Goal: Transaction & Acquisition: Purchase product/service

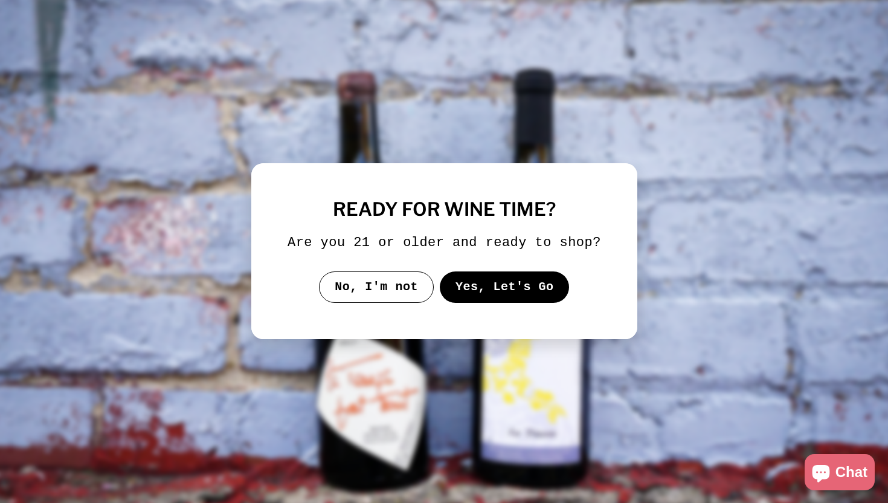
click at [378, 303] on button "No, I'm not" at bounding box center [376, 286] width 115 height 31
click at [539, 303] on button "Yes, Let's Go" at bounding box center [504, 286] width 130 height 31
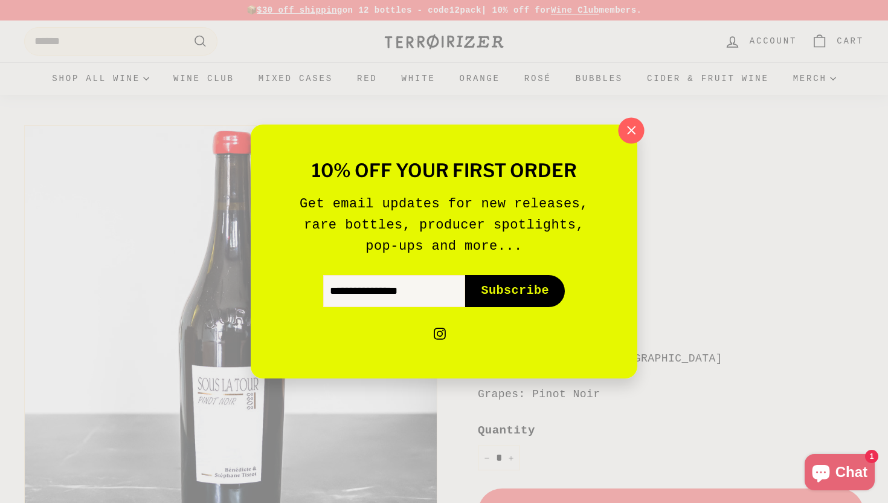
click at [632, 142] on button ""Close (esc)"" at bounding box center [631, 130] width 26 height 26
